Goal: Communication & Community: Answer question/provide support

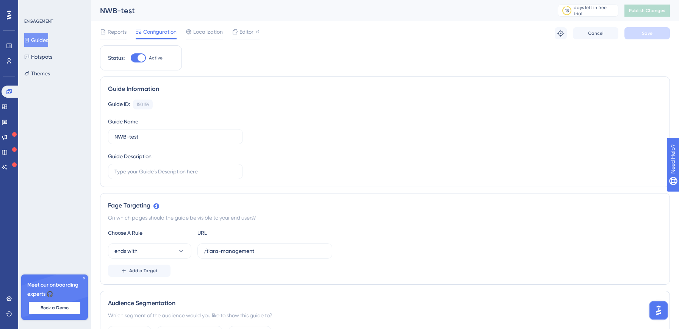
click at [661, 310] on img "Open AI Assistant Launcher" at bounding box center [659, 311] width 14 height 14
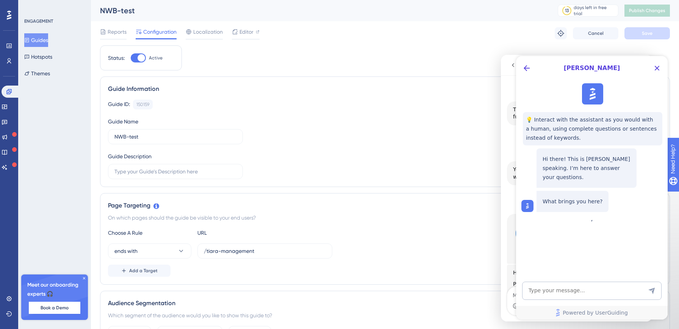
scroll to position [1412, 0]
click at [656, 64] on icon "Close Button" at bounding box center [656, 68] width 9 height 9
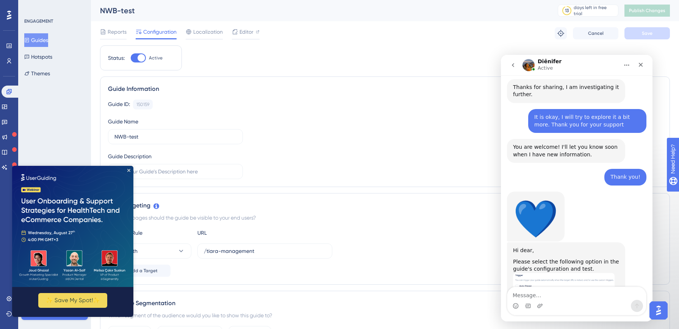
scroll to position [0, 0]
click at [552, 299] on textarea "Message…" at bounding box center [576, 293] width 139 height 13
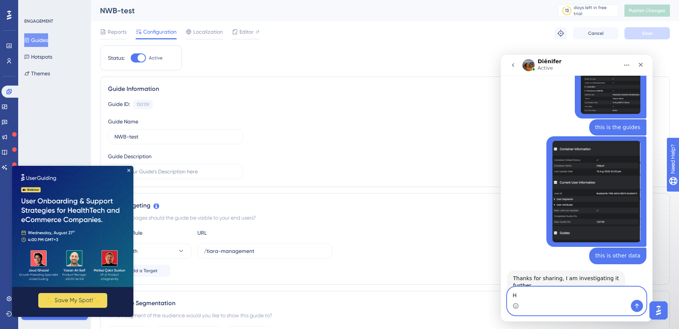
scroll to position [1157, 0]
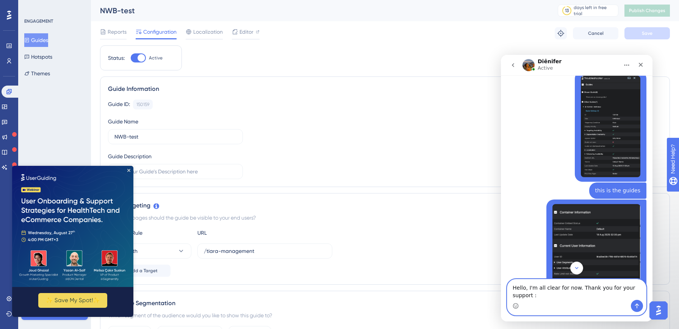
type textarea "Hello, I'm all clear for now. Thank you for your support :)"
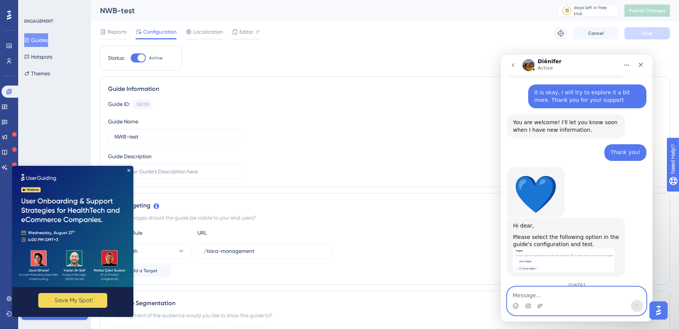
scroll to position [1442, 0]
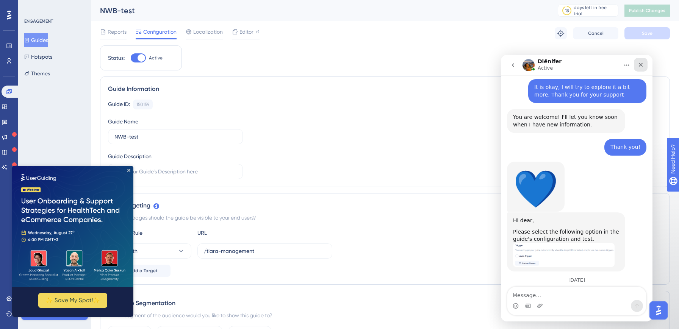
click at [640, 66] on icon "Close" at bounding box center [641, 65] width 6 height 6
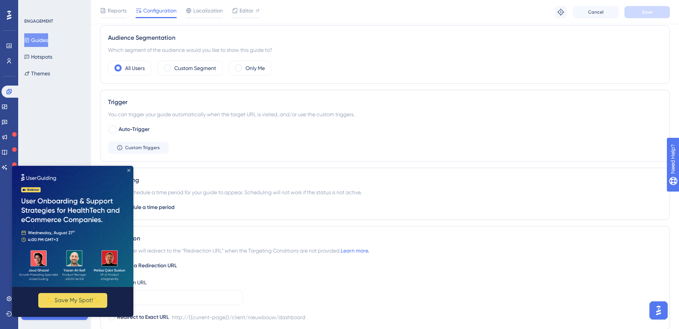
click at [130, 169] on icon "Close Preview" at bounding box center [128, 170] width 3 height 3
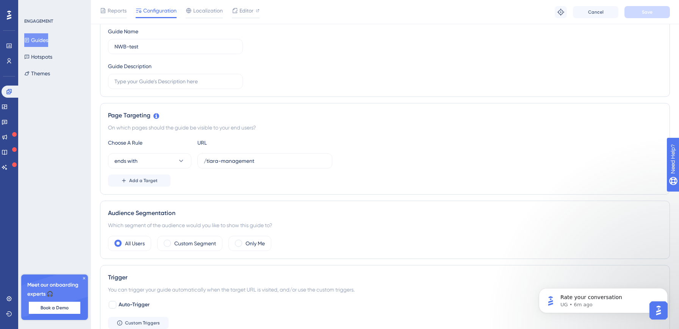
scroll to position [0, 0]
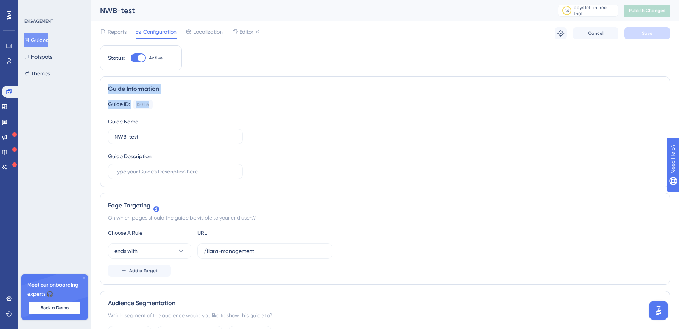
drag, startPoint x: 305, startPoint y: 113, endPoint x: 285, endPoint y: 80, distance: 38.7
click at [291, 80] on div "Guide Information Guide ID: 150159 Copy Guide Name NWB-test Guide Description" at bounding box center [385, 132] width 570 height 111
click at [285, 80] on div "Guide Information Guide ID: 150159 Copy Guide Name NWB-test Guide Description" at bounding box center [385, 132] width 570 height 111
drag, startPoint x: 285, startPoint y: 82, endPoint x: 285, endPoint y: 132, distance: 50.0
click at [285, 132] on div "Guide Information Guide ID: 150159 Copy Guide Name NWB-test Guide Description" at bounding box center [385, 132] width 570 height 111
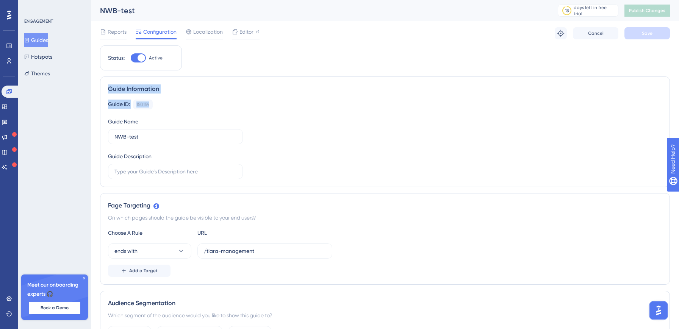
click at [285, 132] on div "Guide ID: 150159 Copy Guide Name NWB-test Guide Description" at bounding box center [385, 140] width 554 height 80
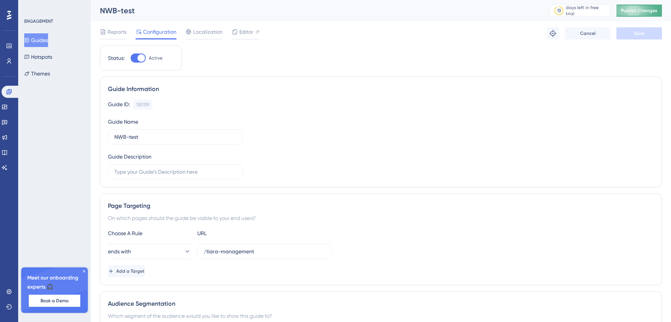
click at [630, 14] on button "Publish Changes" at bounding box center [639, 11] width 45 height 12
